Goal: Transaction & Acquisition: Obtain resource

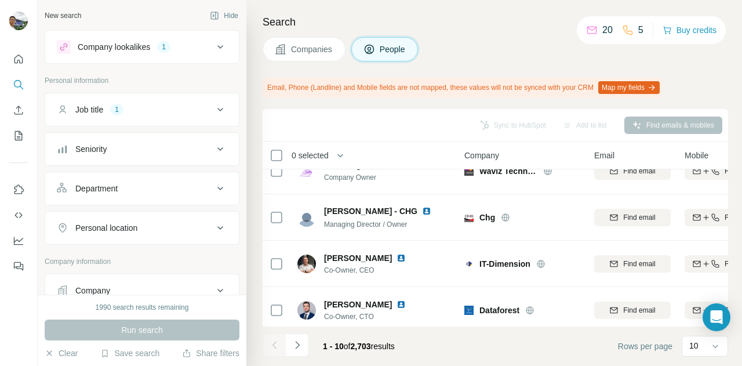
scroll to position [312, 0]
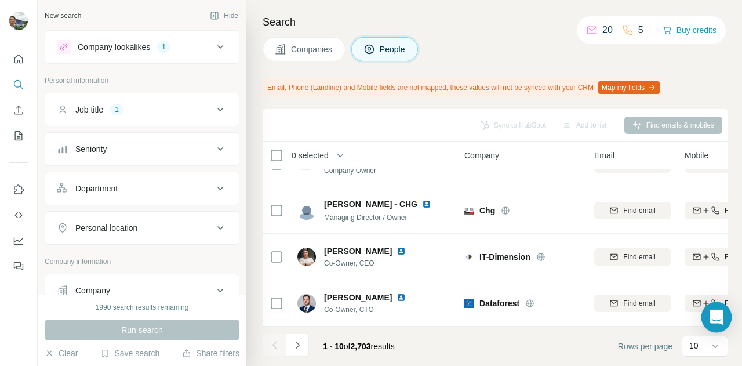
click at [726, 315] on div "Open Intercom Messenger" at bounding box center [716, 317] width 31 height 31
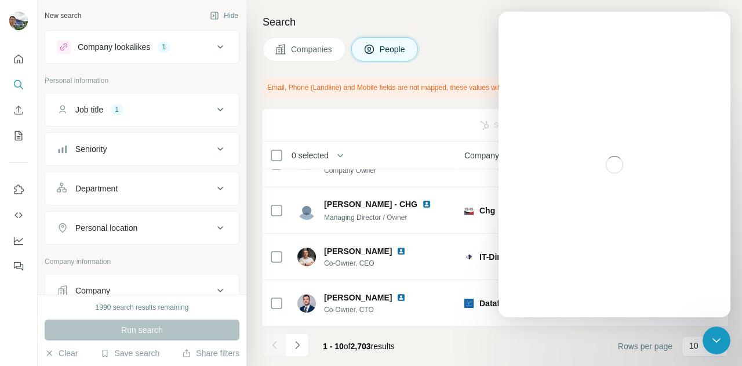
scroll to position [0, 0]
click at [542, 341] on footer "1 - 10 of 2,703 results Rows per page 10" at bounding box center [494, 345] width 465 height 39
click at [455, 34] on div "Search Companies People Email, Phone (Landline) and Mobile fields are not mappe…" at bounding box center [493, 183] width 495 height 366
click at [460, 50] on div "Companies People" at bounding box center [494, 49] width 465 height 24
click at [723, 343] on div "Close Intercom Messenger" at bounding box center [716, 340] width 28 height 28
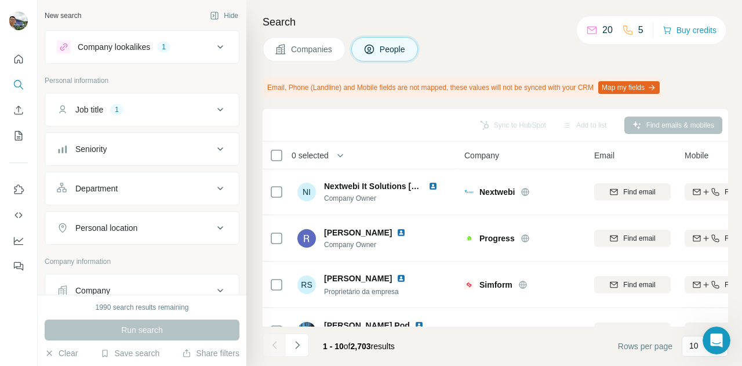
scroll to position [67, 0]
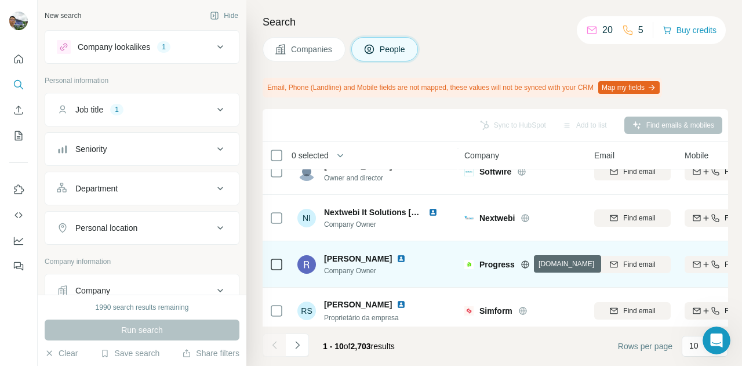
click at [525, 264] on icon at bounding box center [524, 264] width 3 height 8
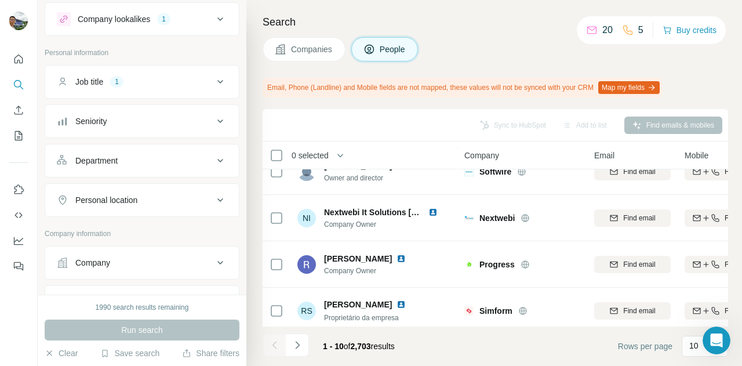
scroll to position [0, 0]
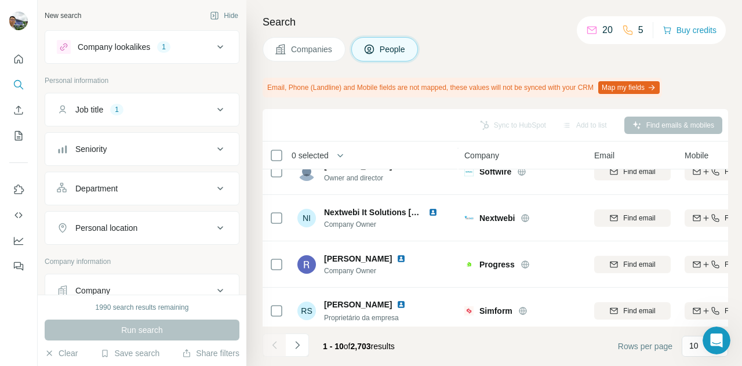
click at [213, 46] on icon at bounding box center [220, 47] width 14 height 14
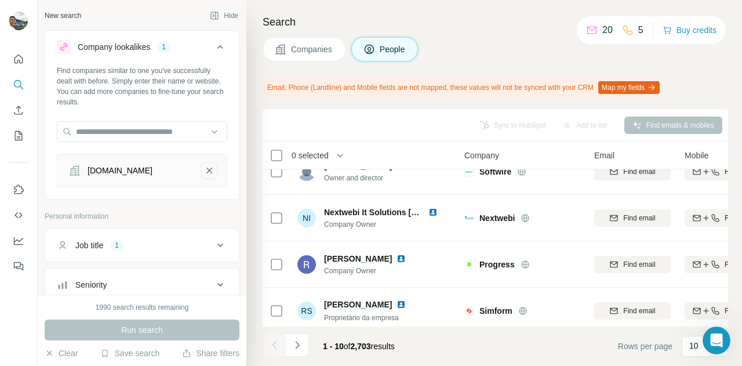
click at [204, 170] on icon "deck99.hr-remove-button" at bounding box center [209, 171] width 10 height 12
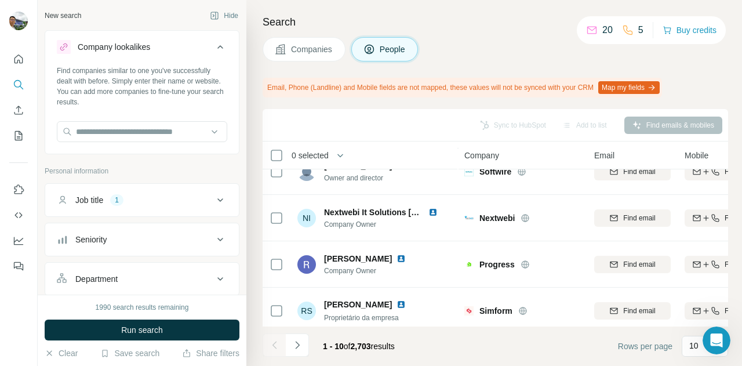
click at [214, 197] on icon at bounding box center [220, 200] width 14 height 14
click at [216, 197] on icon at bounding box center [220, 200] width 14 height 14
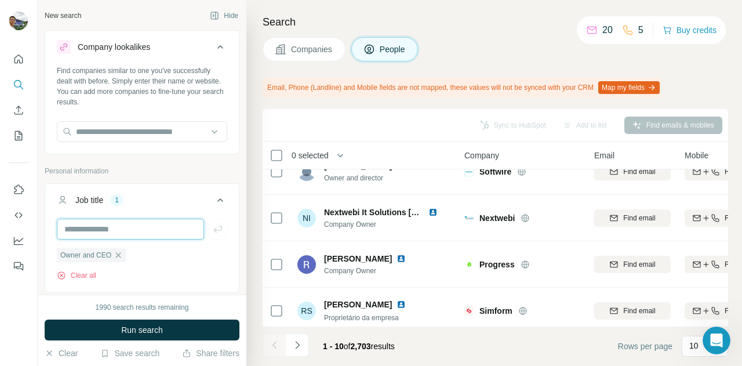
click at [136, 227] on input "text" at bounding box center [130, 228] width 147 height 21
type input "***"
click at [212, 232] on icon "button" at bounding box center [218, 229] width 12 height 12
click at [146, 232] on input "text" at bounding box center [130, 228] width 147 height 21
type input "*********"
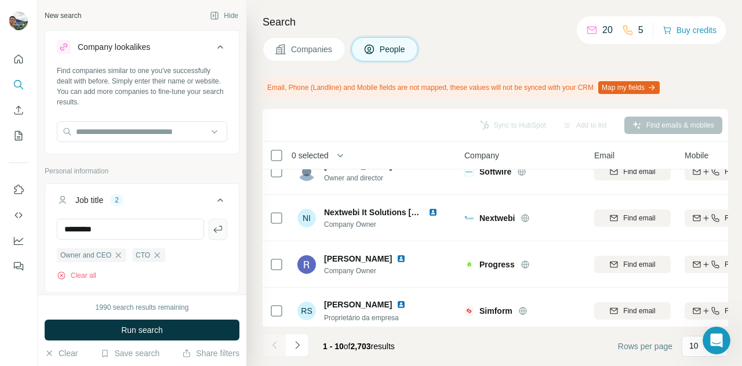
click at [212, 229] on icon "button" at bounding box center [218, 229] width 12 height 12
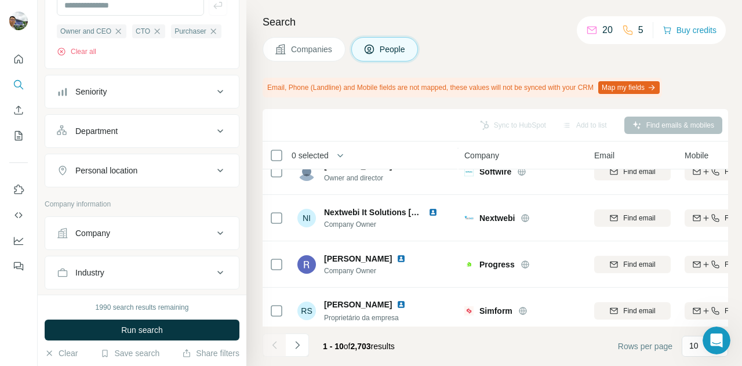
scroll to position [174, 0]
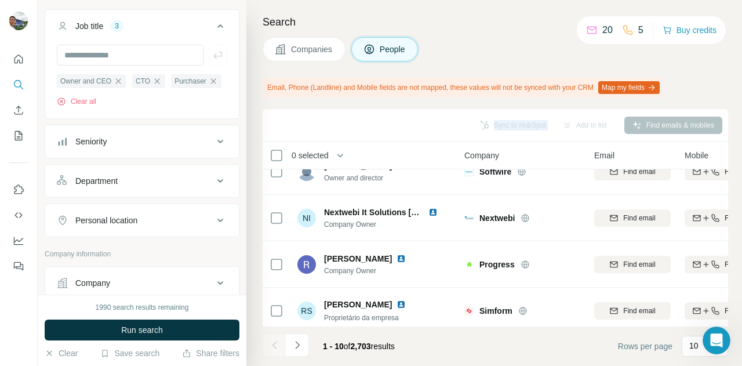
click at [248, 126] on div "Search Companies People Email, Phone (Landline) and Mobile fields are not mappe…" at bounding box center [493, 183] width 495 height 366
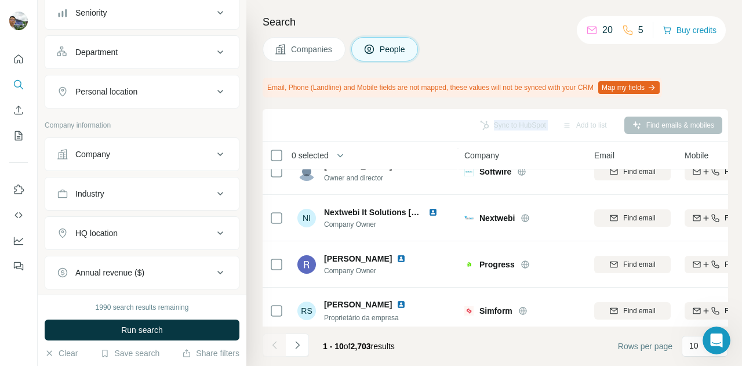
scroll to position [304, 0]
click at [200, 96] on div "Personal location" at bounding box center [135, 91] width 156 height 12
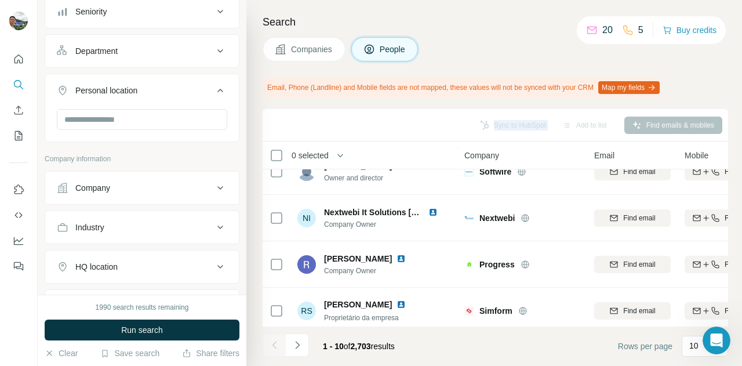
click at [200, 96] on div "Personal location" at bounding box center [135, 91] width 156 height 12
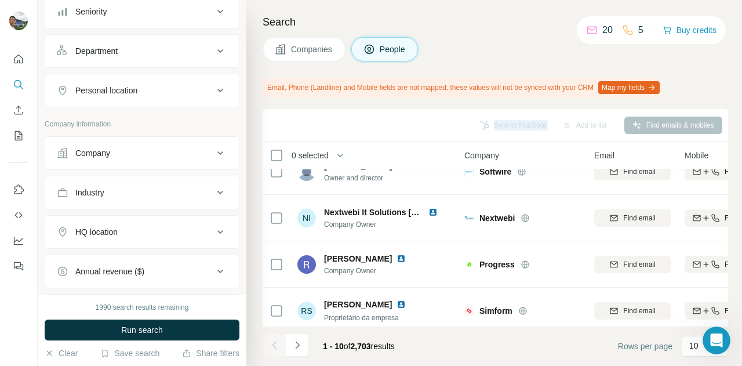
click at [214, 160] on icon at bounding box center [220, 153] width 14 height 14
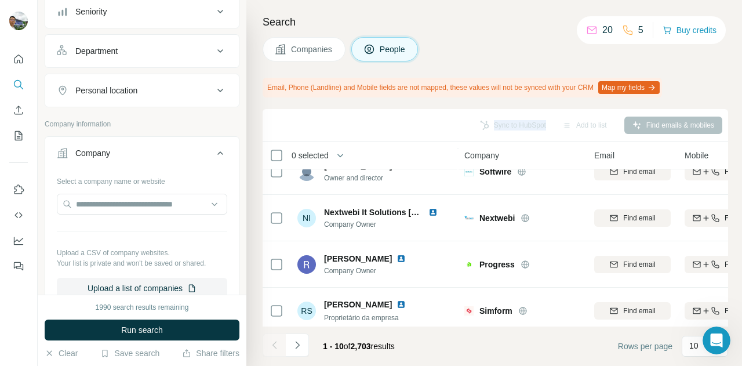
click at [214, 160] on icon at bounding box center [220, 153] width 14 height 14
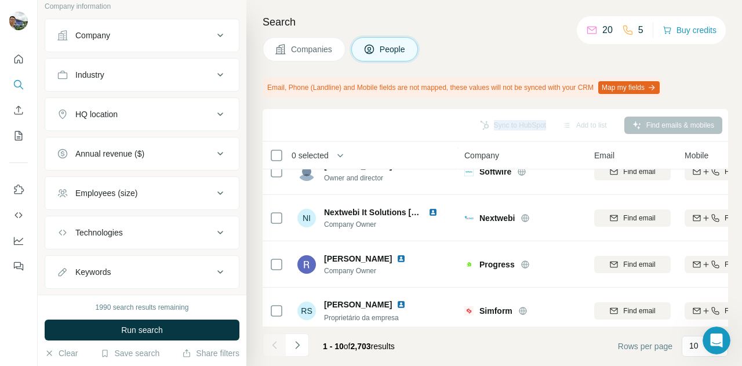
scroll to position [429, 0]
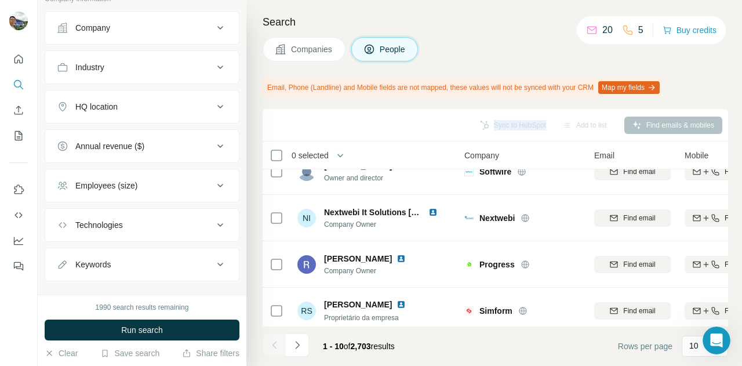
click at [203, 73] on div "Industry" at bounding box center [135, 67] width 156 height 12
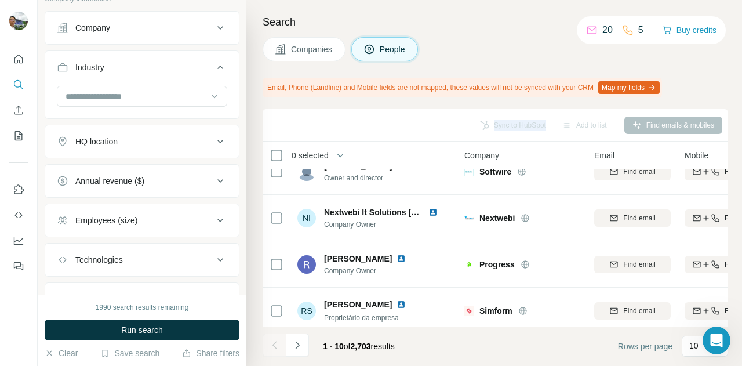
click at [203, 73] on div "Industry" at bounding box center [135, 67] width 156 height 12
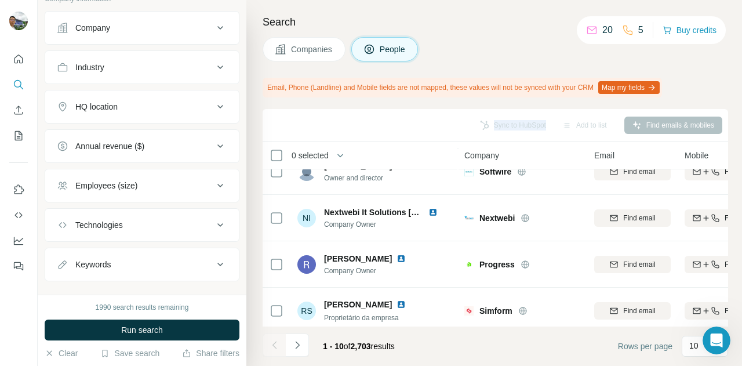
click at [200, 112] on div "HQ location" at bounding box center [135, 107] width 156 height 12
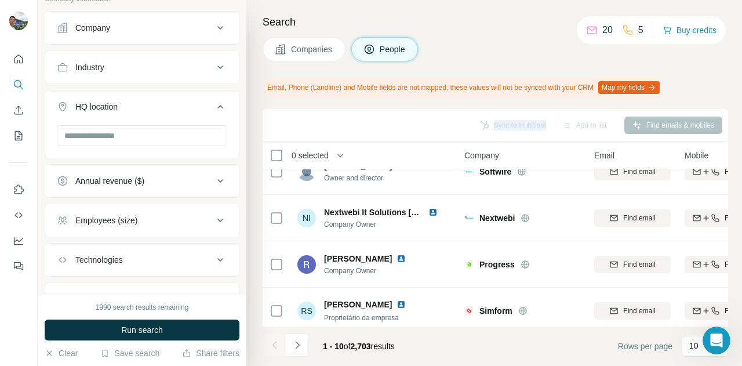
click at [200, 112] on div "HQ location" at bounding box center [135, 107] width 156 height 12
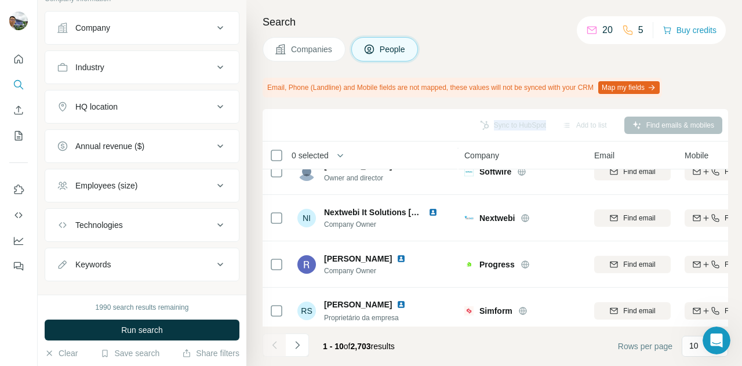
scroll to position [463, 0]
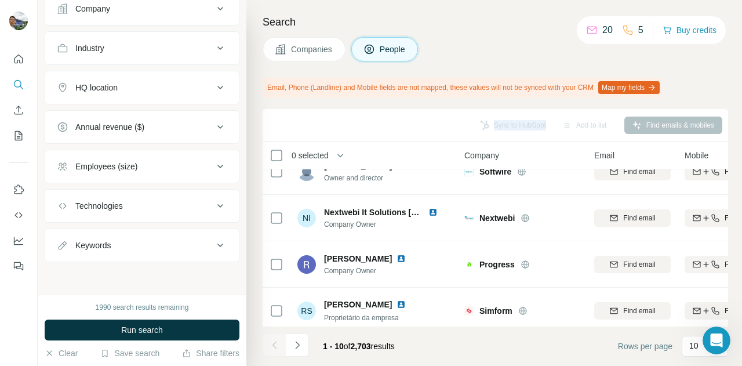
click at [123, 243] on div "Keywords" at bounding box center [135, 245] width 156 height 12
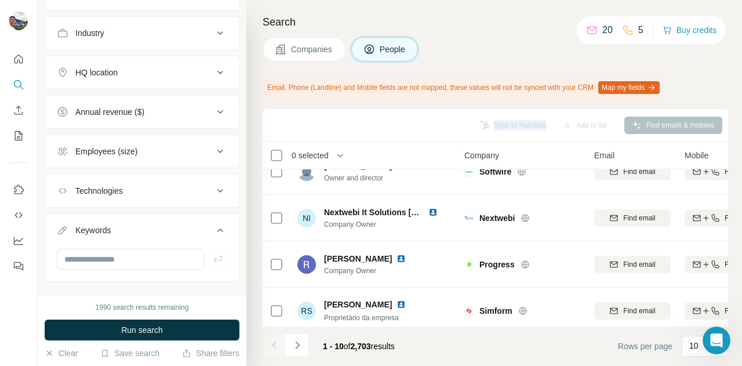
scroll to position [498, 0]
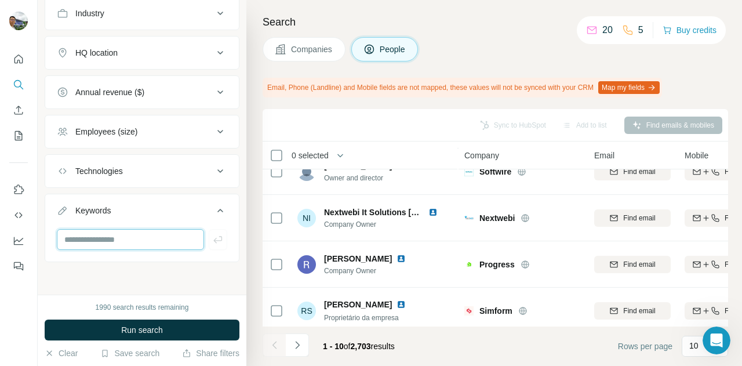
click at [118, 238] on input "text" at bounding box center [130, 239] width 147 height 21
type input "***"
click at [213, 239] on icon "button" at bounding box center [217, 239] width 9 height 7
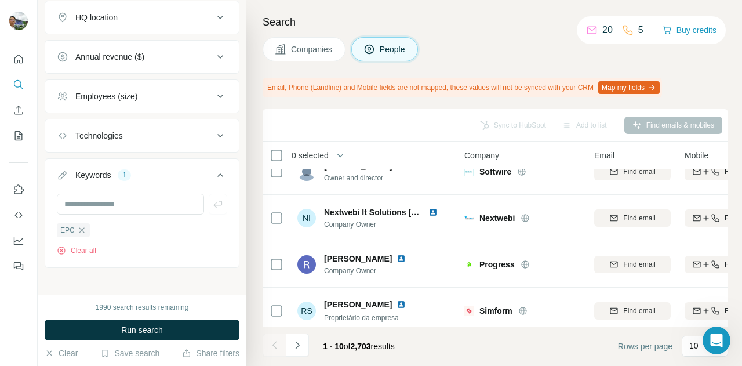
scroll to position [539, 0]
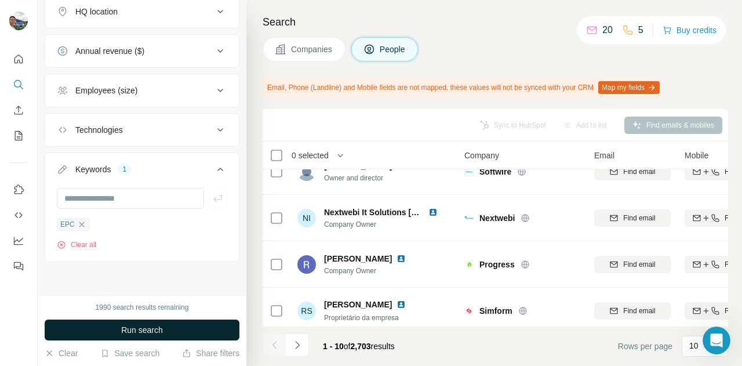
click at [156, 325] on span "Run search" at bounding box center [142, 330] width 42 height 12
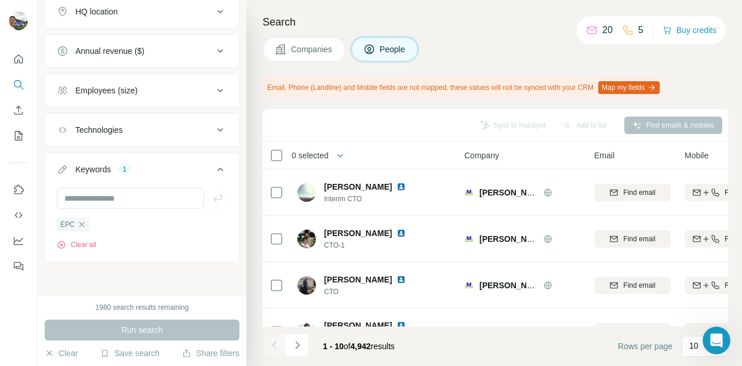
click at [728, 173] on div "Search Companies People Email, Phone (Landline) and Mobile fields are not mappe…" at bounding box center [493, 183] width 495 height 366
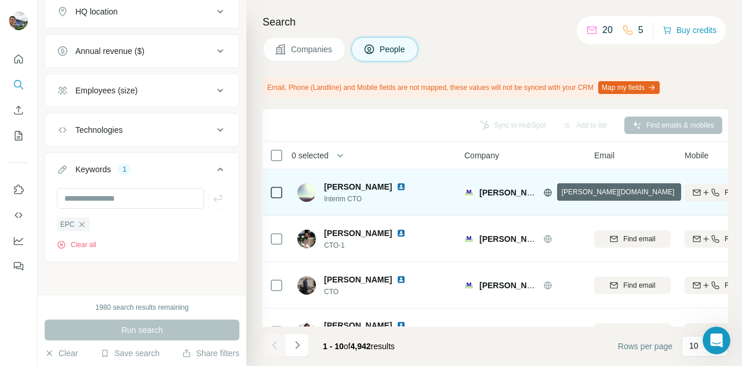
click at [545, 191] on icon at bounding box center [547, 192] width 9 height 9
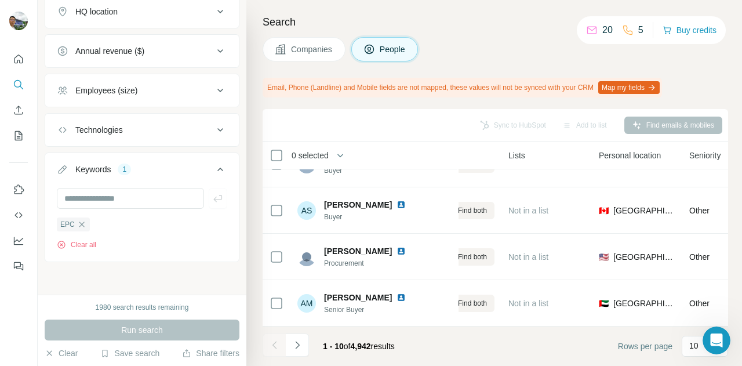
scroll to position [312, 266]
click at [565, 328] on footer "1 - 10 of 4,942 results Rows per page 10" at bounding box center [494, 345] width 465 height 39
drag, startPoint x: 565, startPoint y: 328, endPoint x: 601, endPoint y: 330, distance: 35.4
click at [601, 330] on footer "1 - 10 of 4,942 results Rows per page 10" at bounding box center [494, 345] width 465 height 39
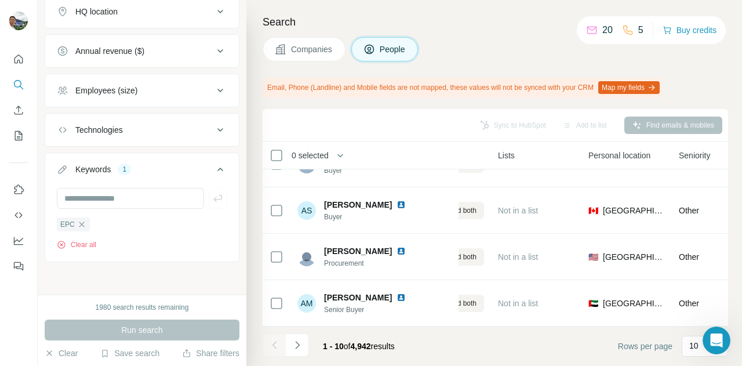
scroll to position [312, 0]
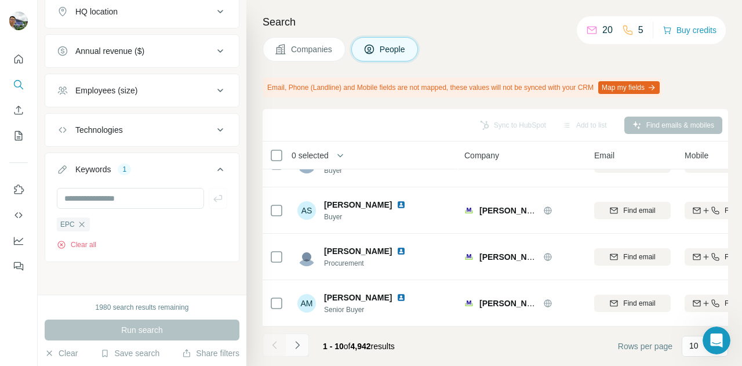
click at [298, 344] on icon "Navigate to next page" at bounding box center [297, 345] width 4 height 8
click at [301, 347] on icon "Navigate to next page" at bounding box center [297, 345] width 12 height 12
click at [300, 346] on icon "Navigate to next page" at bounding box center [297, 345] width 12 height 12
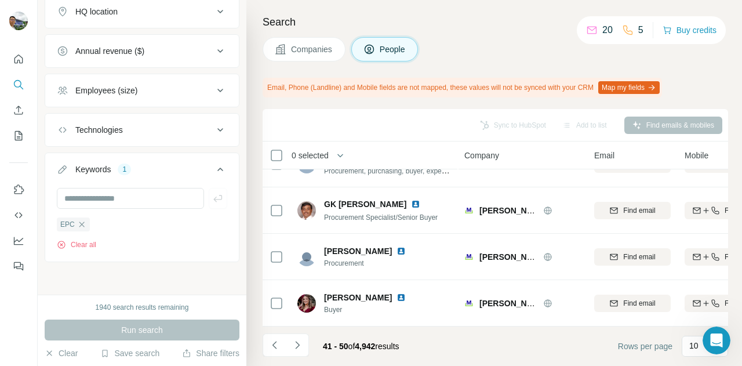
click at [318, 48] on span "Companies" at bounding box center [312, 49] width 42 height 12
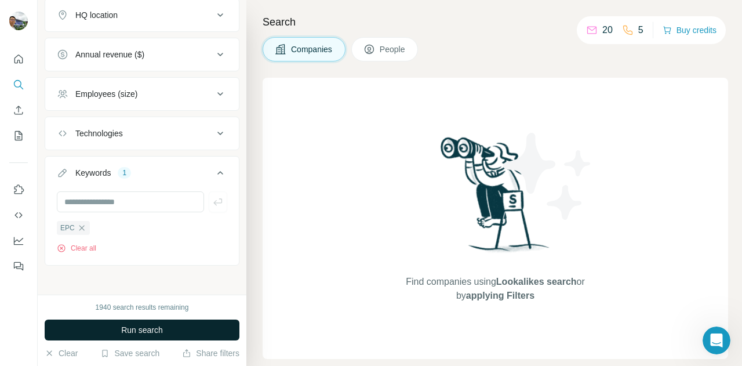
click at [182, 330] on button "Run search" at bounding box center [142, 329] width 195 height 21
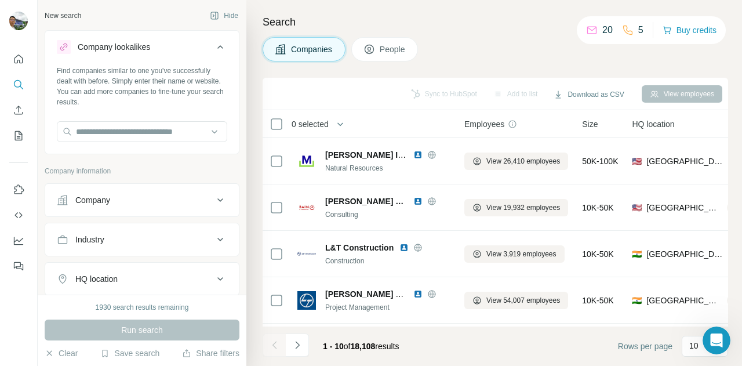
click at [213, 196] on icon at bounding box center [220, 200] width 14 height 14
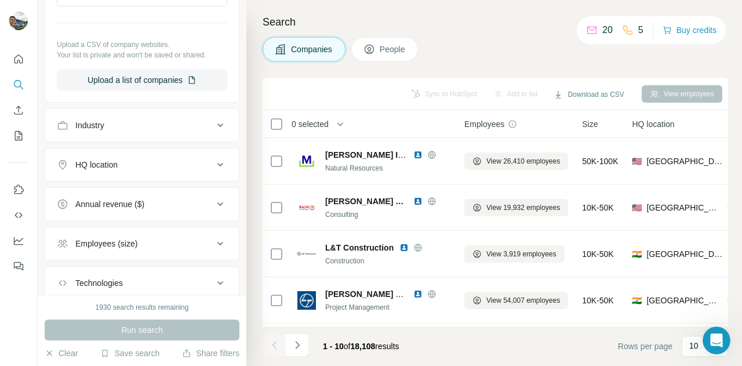
scroll to position [274, 0]
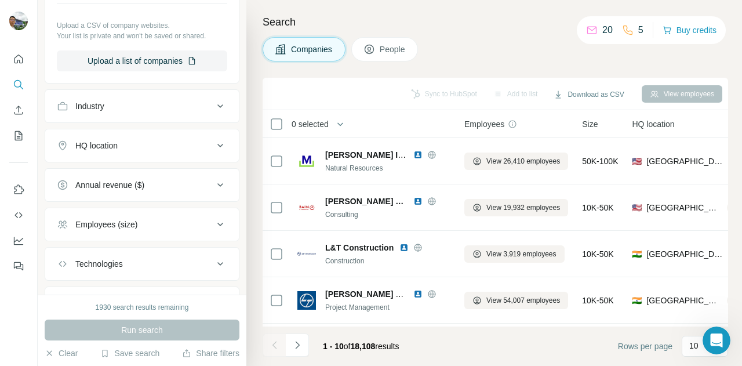
drag, startPoint x: 227, startPoint y: 231, endPoint x: 227, endPoint y: 246, distance: 15.1
click at [227, 246] on ul "Company Select a company name or website Upload a CSV of company websites. Your…" at bounding box center [142, 152] width 195 height 487
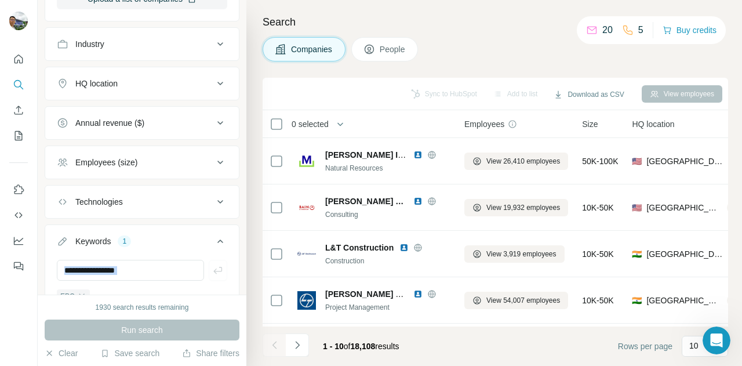
drag, startPoint x: 236, startPoint y: 236, endPoint x: 234, endPoint y: 268, distance: 32.5
click at [234, 268] on div "New search Hide Company lookalikes Find companies similar to one you've success…" at bounding box center [142, 147] width 209 height 294
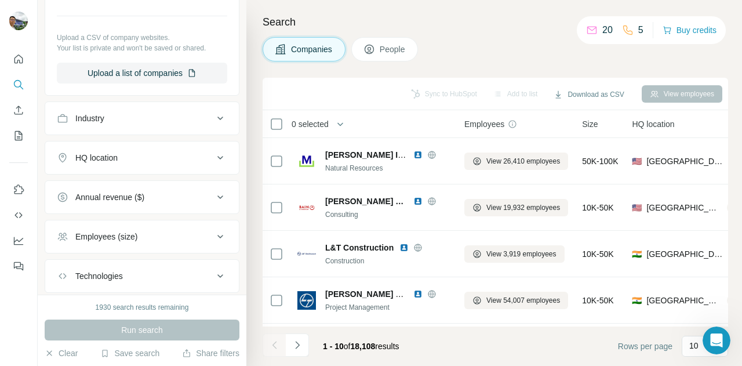
scroll to position [256, 0]
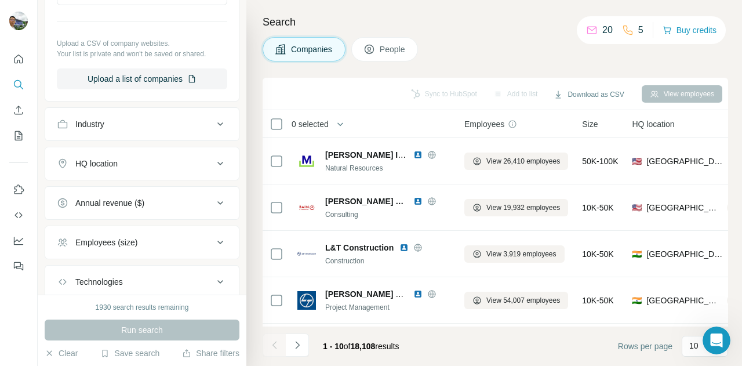
click at [148, 123] on div "Industry" at bounding box center [135, 124] width 156 height 12
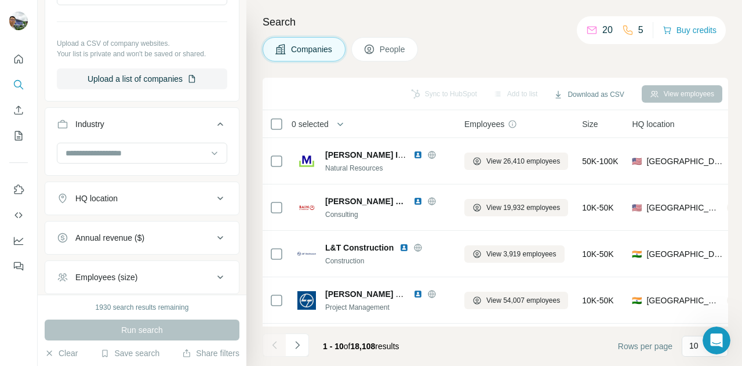
click at [129, 197] on div "HQ location" at bounding box center [135, 198] width 156 height 12
click at [147, 221] on input "text" at bounding box center [142, 227] width 170 height 21
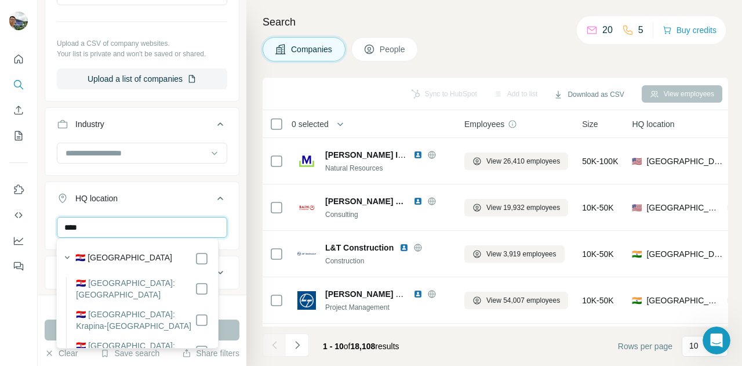
type input "****"
click at [143, 260] on div "🇭🇷 [GEOGRAPHIC_DATA]" at bounding box center [141, 258] width 133 height 14
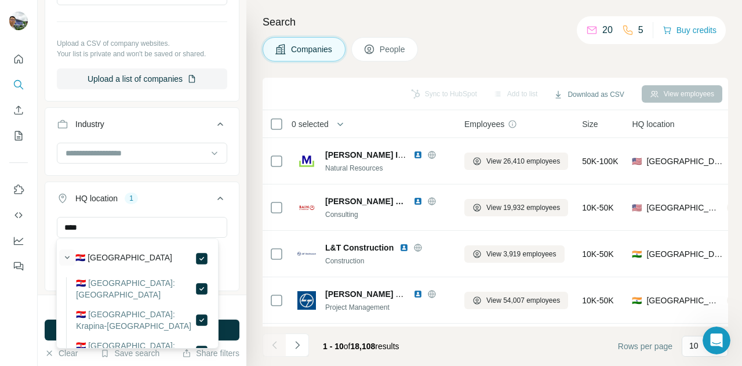
click at [67, 256] on icon "button" at bounding box center [67, 257] width 12 height 12
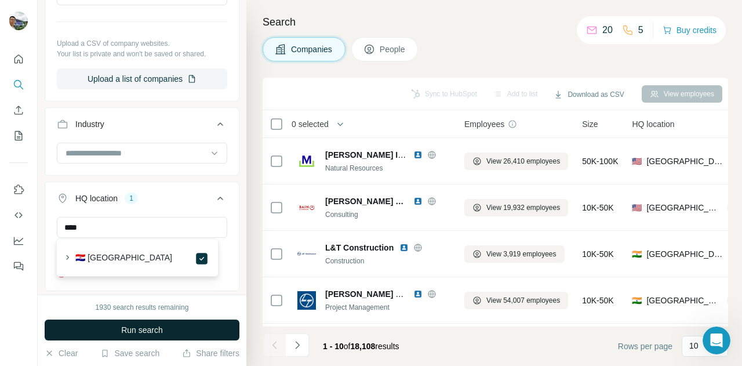
click at [179, 323] on button "Run search" at bounding box center [142, 329] width 195 height 21
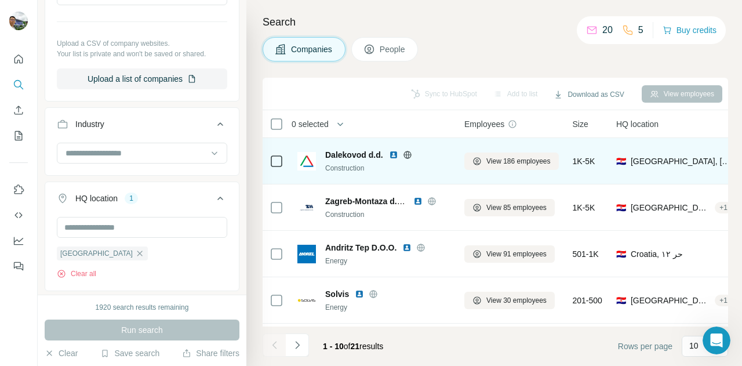
click at [407, 155] on icon at bounding box center [407, 154] width 9 height 9
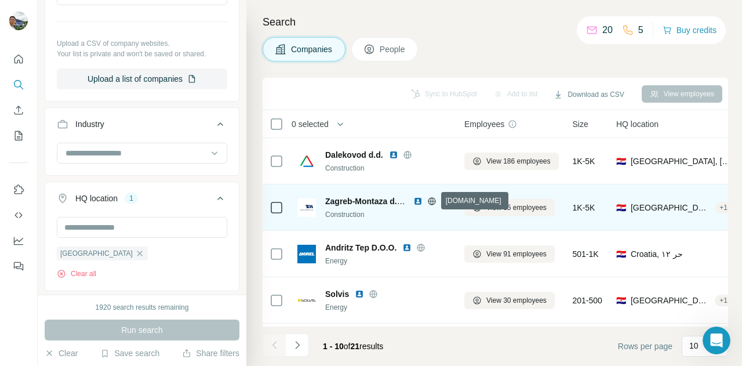
click at [433, 202] on icon at bounding box center [431, 200] width 9 height 9
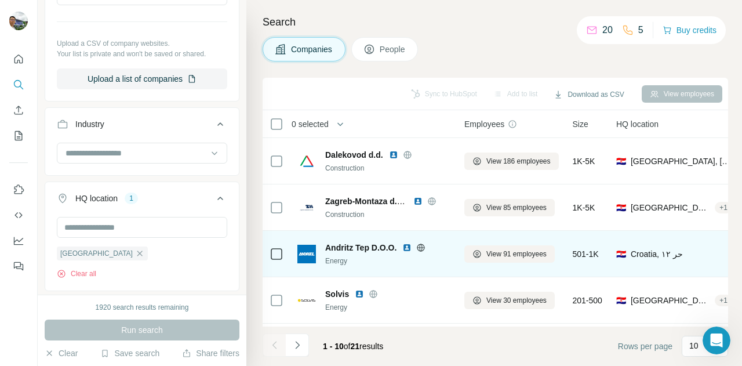
click at [423, 244] on icon at bounding box center [420, 247] width 9 height 9
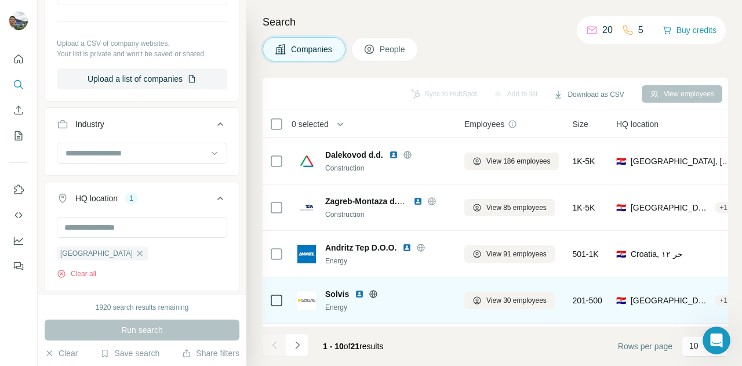
click at [372, 291] on icon at bounding box center [372, 293] width 9 height 9
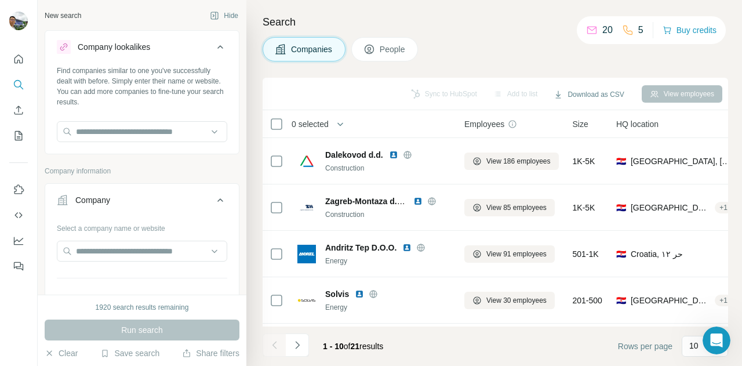
click at [495, 52] on div "Companies People" at bounding box center [494, 49] width 465 height 24
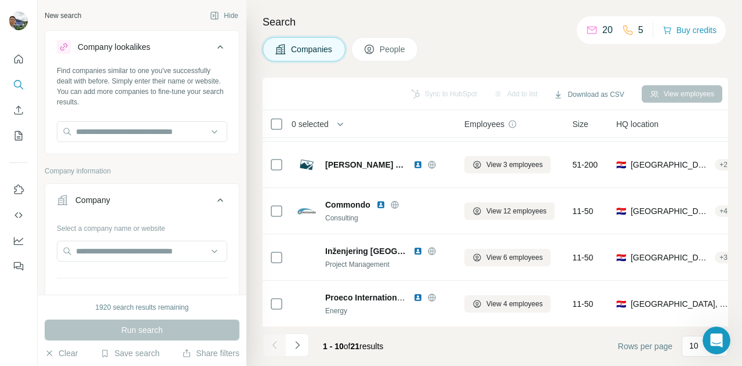
scroll to position [280, 0]
click at [610, 96] on button "Download as CSV" at bounding box center [588, 94] width 86 height 17
click at [648, 70] on div "Search Companies People Sync to HubSpot Add to list Download as CSV View employ…" at bounding box center [493, 183] width 495 height 366
drag, startPoint x: 723, startPoint y: 339, endPoint x: 732, endPoint y: 314, distance: 26.6
click html
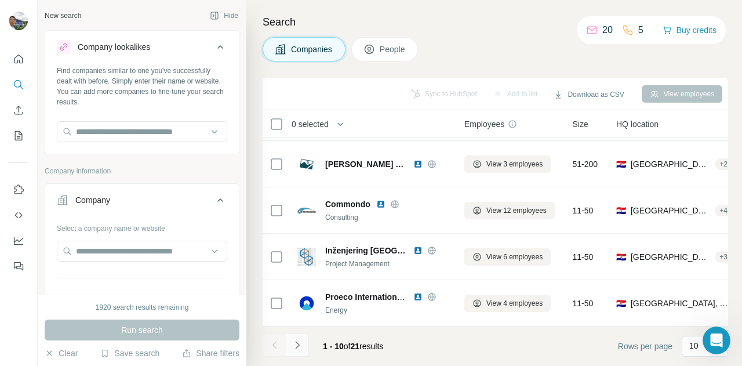
click at [294, 337] on button "Navigate to next page" at bounding box center [297, 344] width 23 height 23
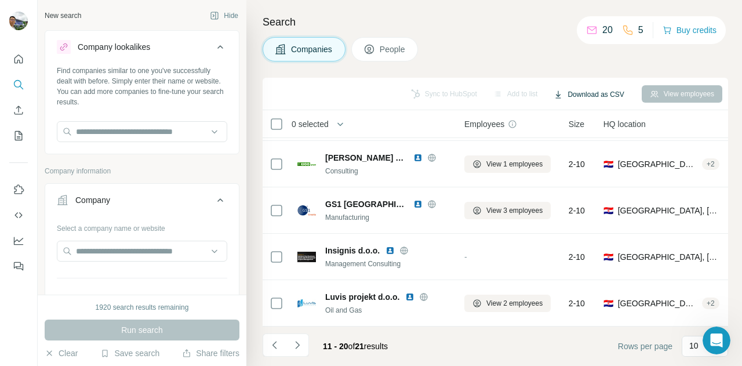
click at [603, 91] on button "Download as CSV" at bounding box center [588, 94] width 86 height 17
click at [620, 73] on div "Search Companies People Sync to HubSpot Add to list Download as CSV View employ…" at bounding box center [493, 183] width 495 height 366
click at [299, 350] on icon "Navigate to next page" at bounding box center [297, 345] width 12 height 12
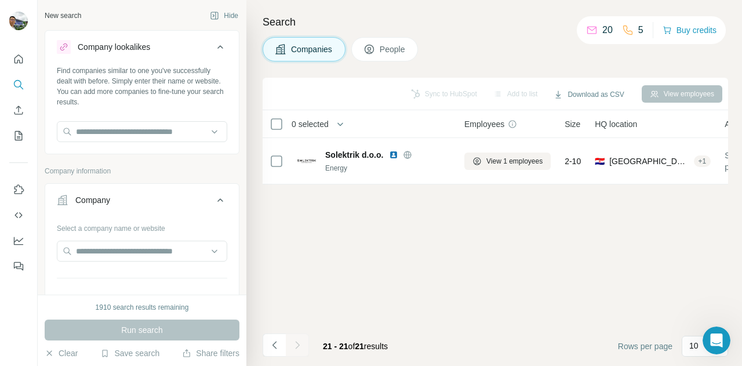
scroll to position [0, 0]
click at [600, 92] on button "Download as CSV" at bounding box center [588, 94] width 86 height 17
click at [277, 345] on icon "Navigate to previous page" at bounding box center [275, 345] width 12 height 12
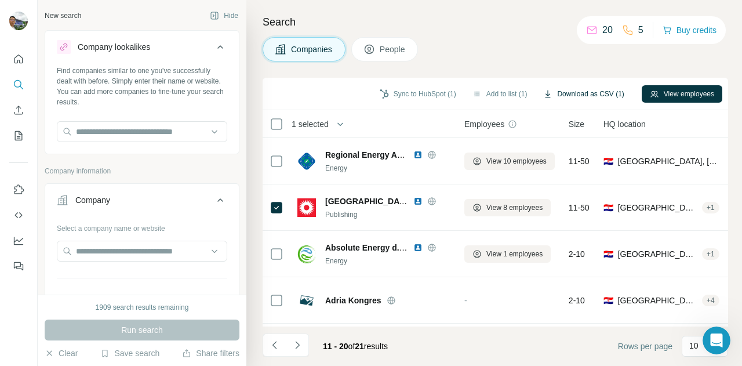
click at [575, 93] on button "Download as CSV (1)" at bounding box center [583, 93] width 97 height 17
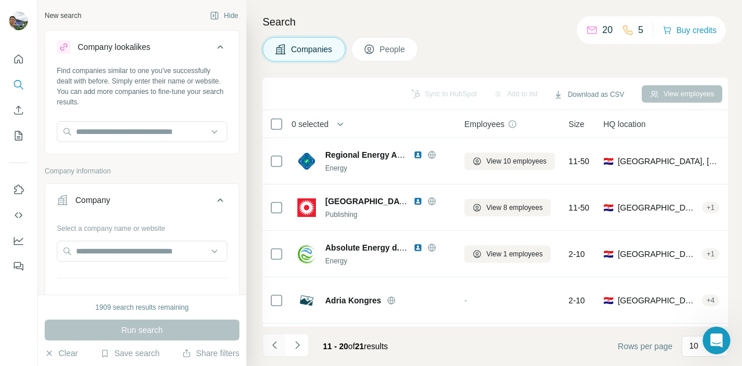
click at [279, 346] on icon "Navigate to previous page" at bounding box center [275, 345] width 12 height 12
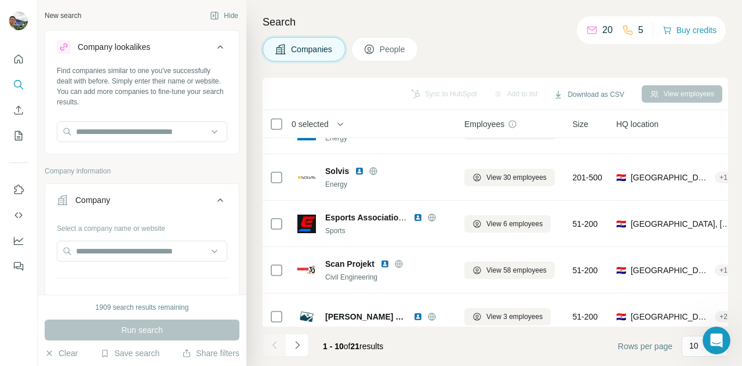
scroll to position [127, 0]
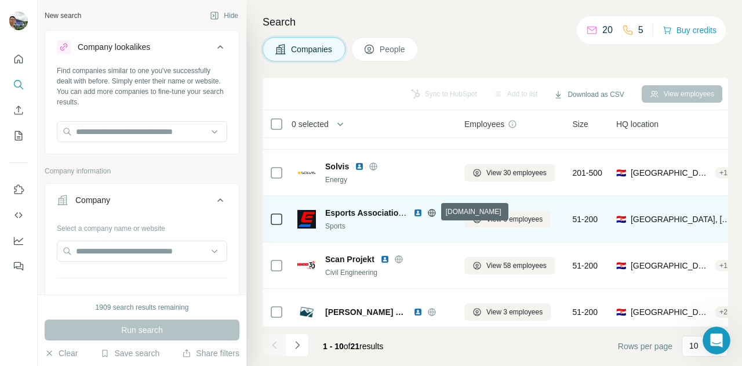
click at [430, 212] on icon at bounding box center [432, 212] width 8 height 1
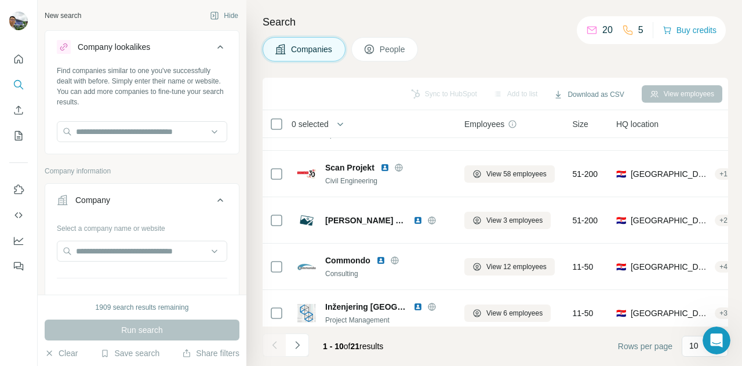
scroll to position [244, 0]
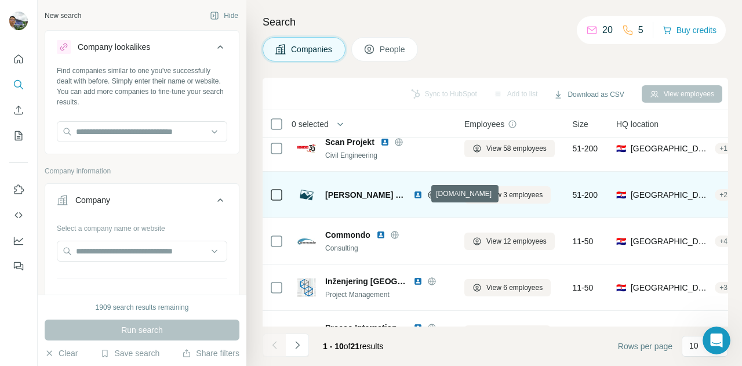
click at [430, 193] on icon at bounding box center [431, 195] width 3 height 8
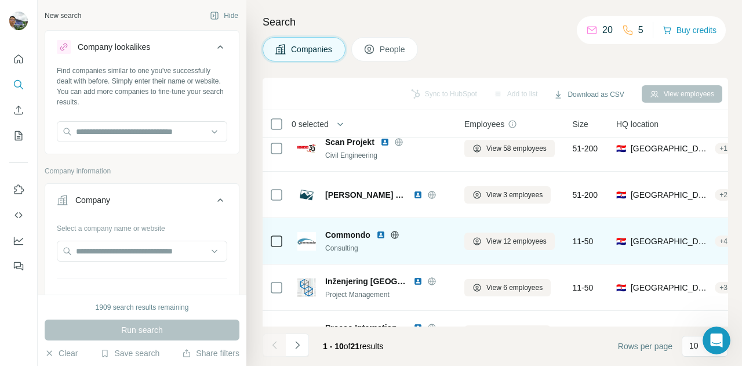
click at [396, 233] on icon at bounding box center [394, 234] width 9 height 9
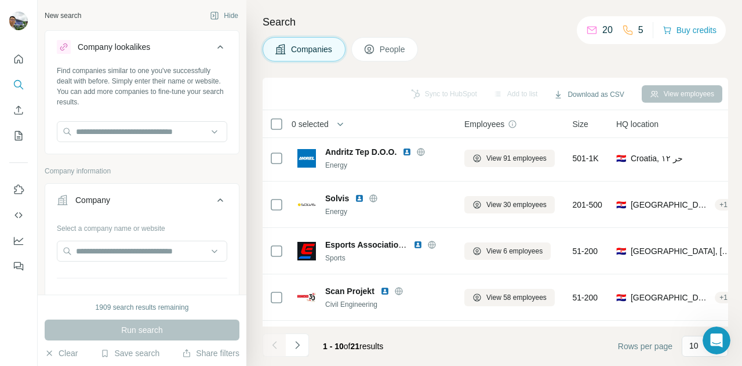
scroll to position [94, 0]
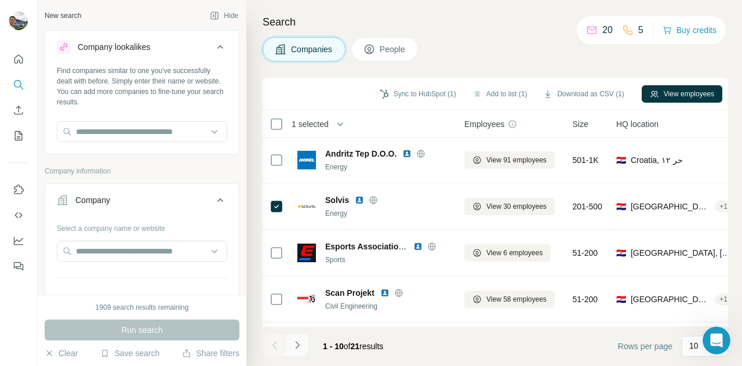
click at [297, 347] on icon "Navigate to next page" at bounding box center [297, 345] width 12 height 12
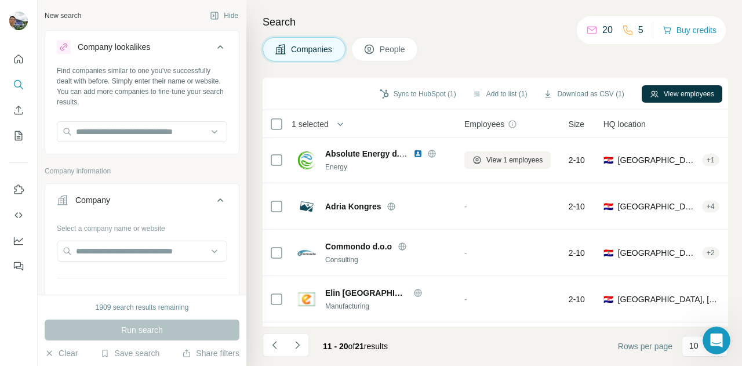
scroll to position [8, 0]
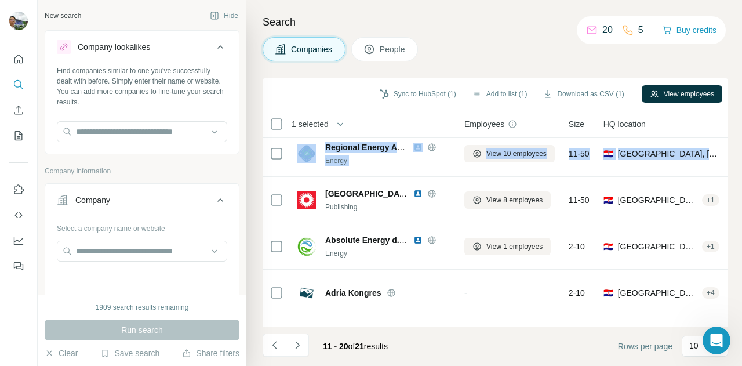
drag, startPoint x: 731, startPoint y: 141, endPoint x: 731, endPoint y: 123, distance: 17.4
click at [731, 123] on div "Search Companies People Sync to HubSpot (1) Add to list (1) Download as CSV (1)…" at bounding box center [493, 183] width 495 height 366
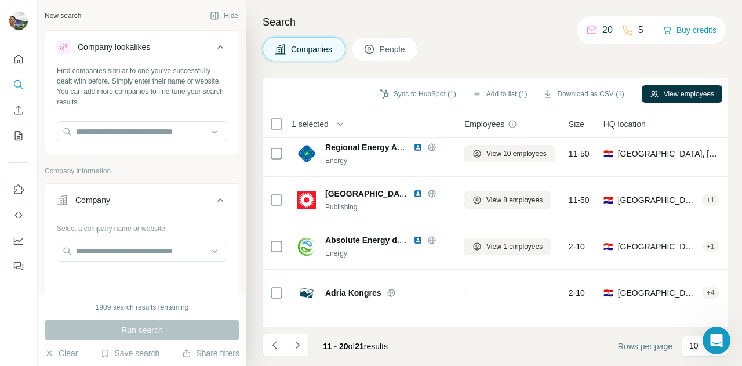
click at [508, 57] on div "Companies People" at bounding box center [494, 49] width 465 height 24
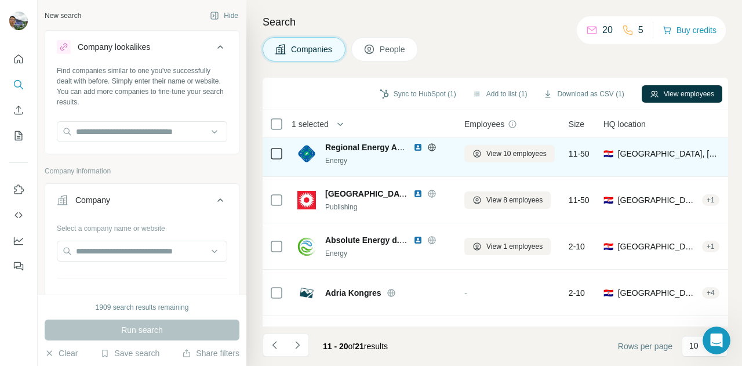
click at [432, 147] on icon at bounding box center [431, 147] width 3 height 8
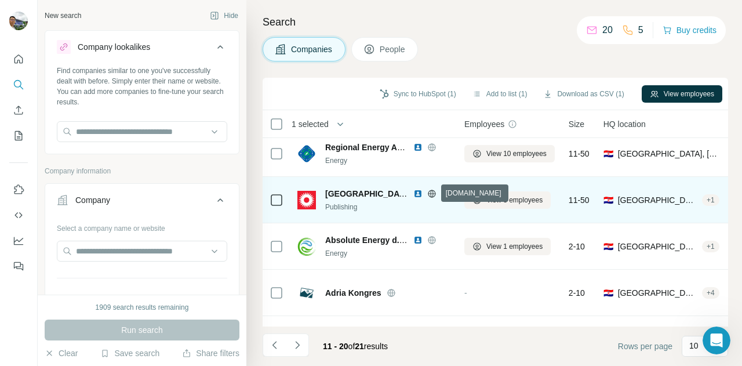
click at [430, 191] on icon at bounding box center [431, 193] width 3 height 8
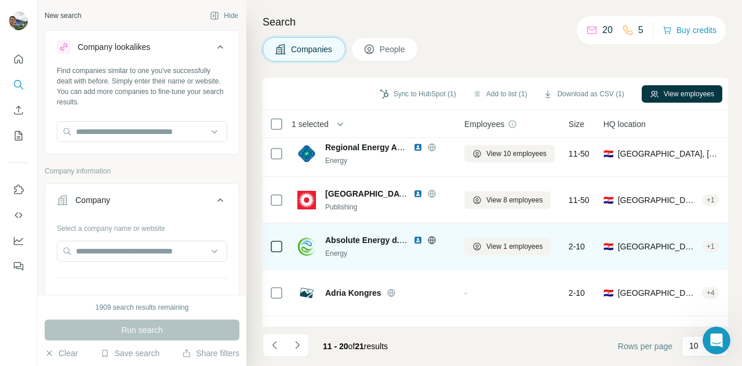
click at [435, 236] on icon at bounding box center [431, 239] width 9 height 9
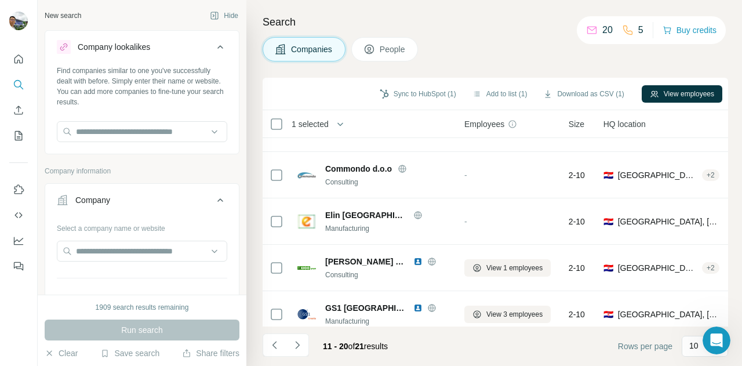
scroll to position [182, 0]
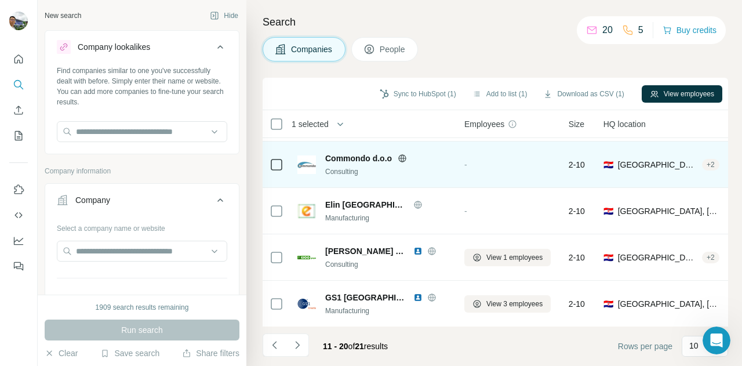
click at [401, 157] on icon at bounding box center [402, 158] width 3 height 8
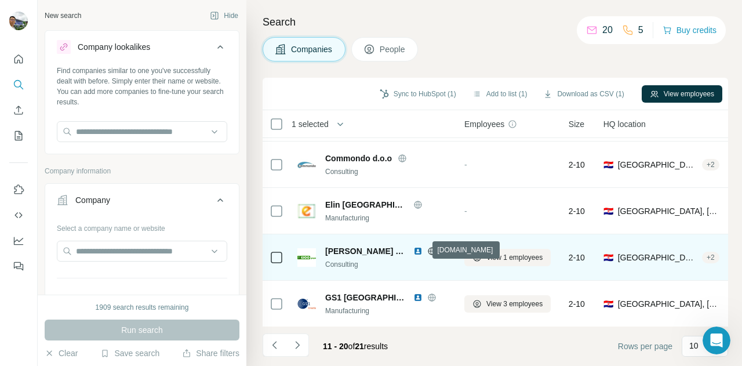
click at [430, 247] on icon at bounding box center [431, 251] width 3 height 8
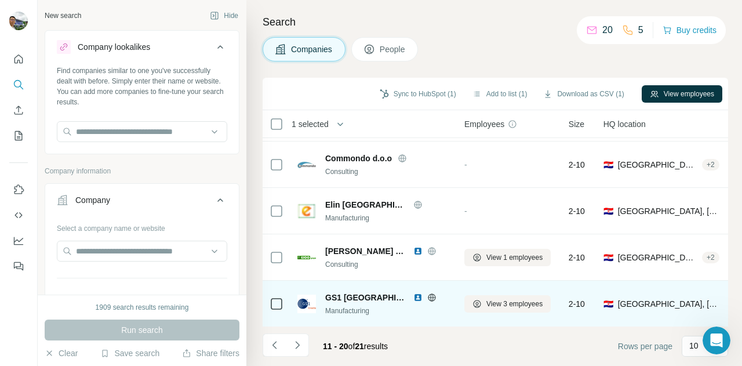
click at [427, 295] on icon at bounding box center [431, 297] width 9 height 9
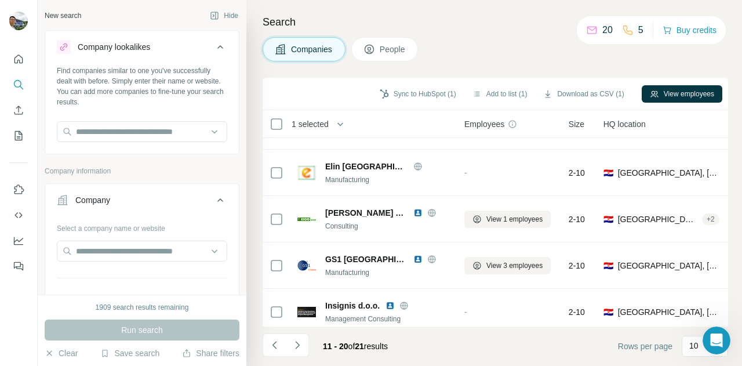
scroll to position [280, 0]
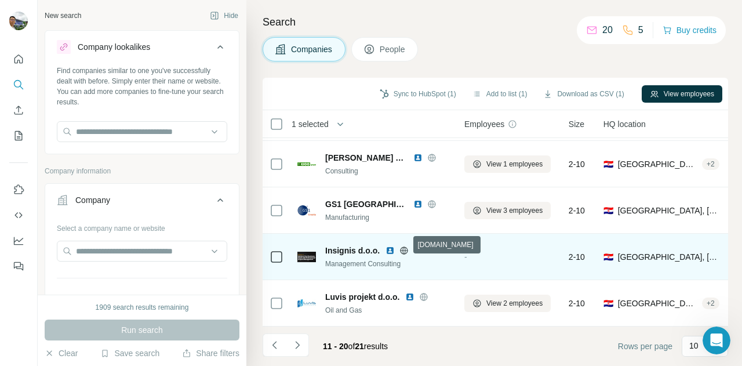
click at [403, 250] on icon at bounding box center [404, 250] width 8 height 1
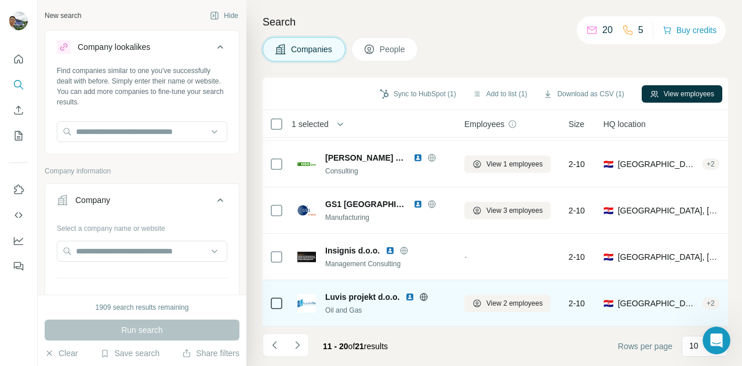
click at [426, 292] on icon at bounding box center [423, 296] width 9 height 9
